Goal: Go to known website: Access a specific website the user already knows

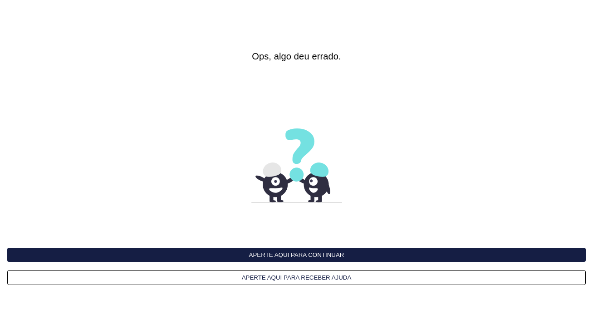
click at [130, 66] on interface-delivery-control-page at bounding box center [296, 157] width 593 height 315
